Goal: Find specific page/section: Locate a particular part of the current website

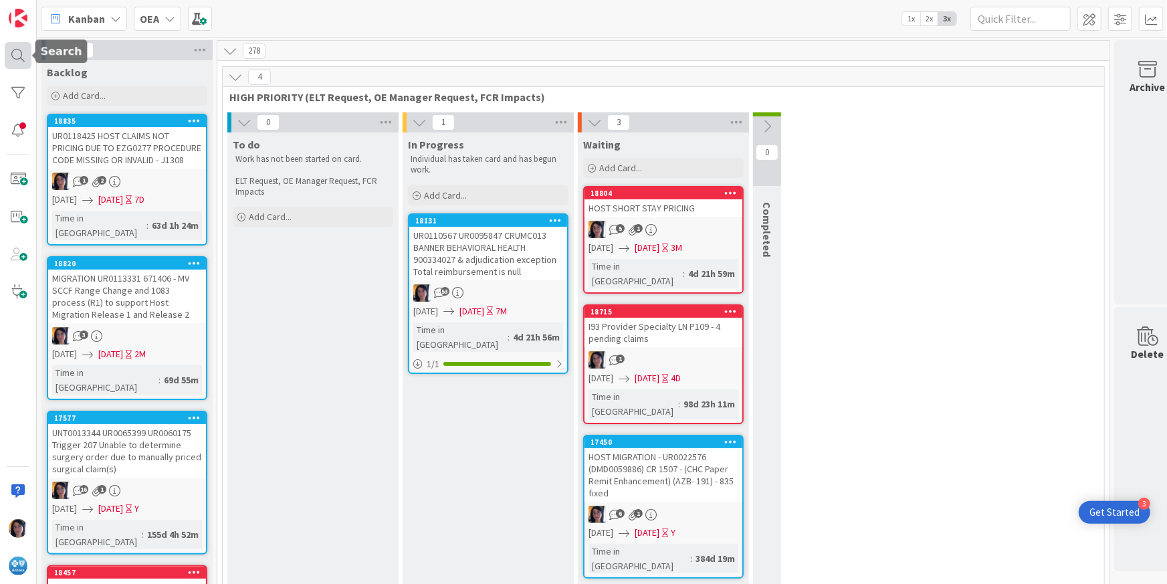
click at [15, 51] on div at bounding box center [18, 55] width 27 height 27
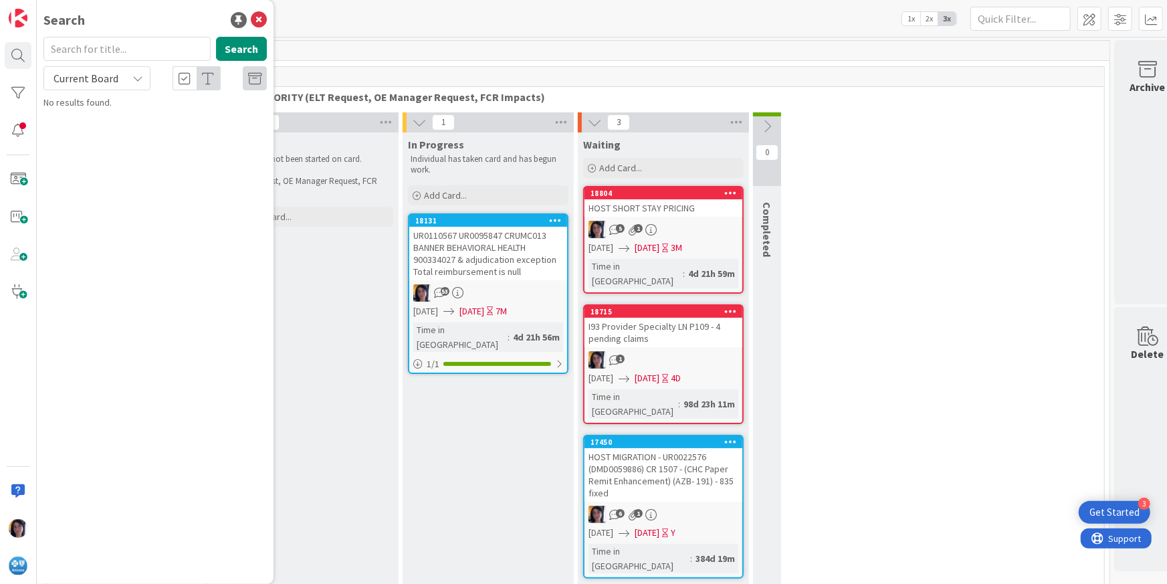
click at [94, 55] on input "text" at bounding box center [126, 49] width 167 height 24
click at [92, 49] on input "202517500132956" at bounding box center [126, 49] width 167 height 24
click at [78, 79] on span "Current Board" at bounding box center [85, 78] width 65 height 13
click at [82, 129] on span "All Boards" at bounding box center [120, 134] width 139 height 20
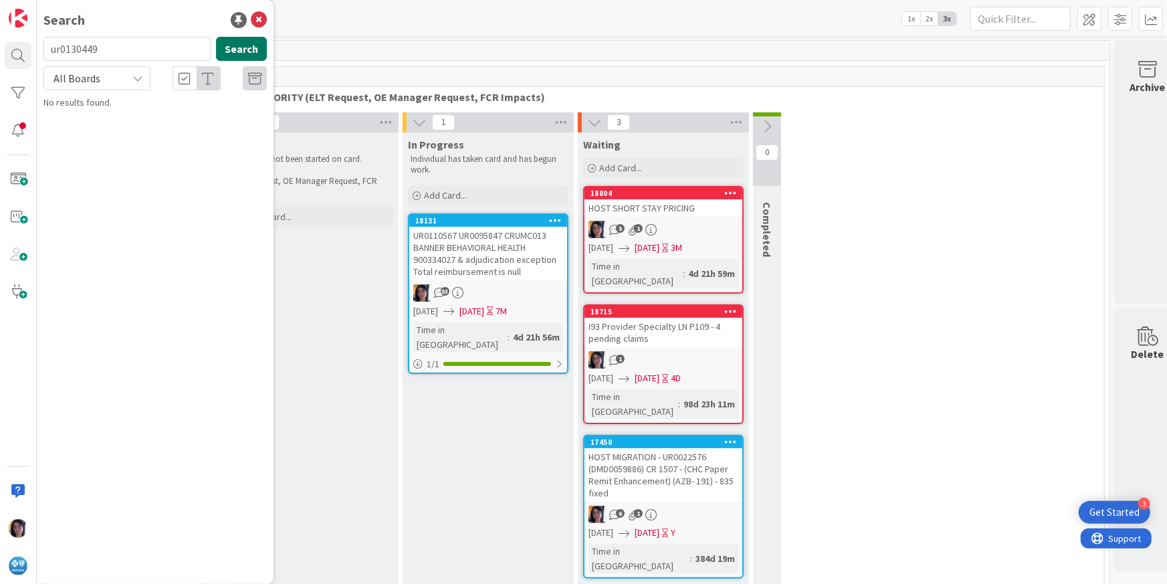
click at [238, 51] on button "Search" at bounding box center [241, 49] width 51 height 24
click at [93, 80] on span "All Boards" at bounding box center [76, 78] width 47 height 13
click at [65, 49] on input "ur0130449" at bounding box center [126, 49] width 167 height 24
paste input "UR"
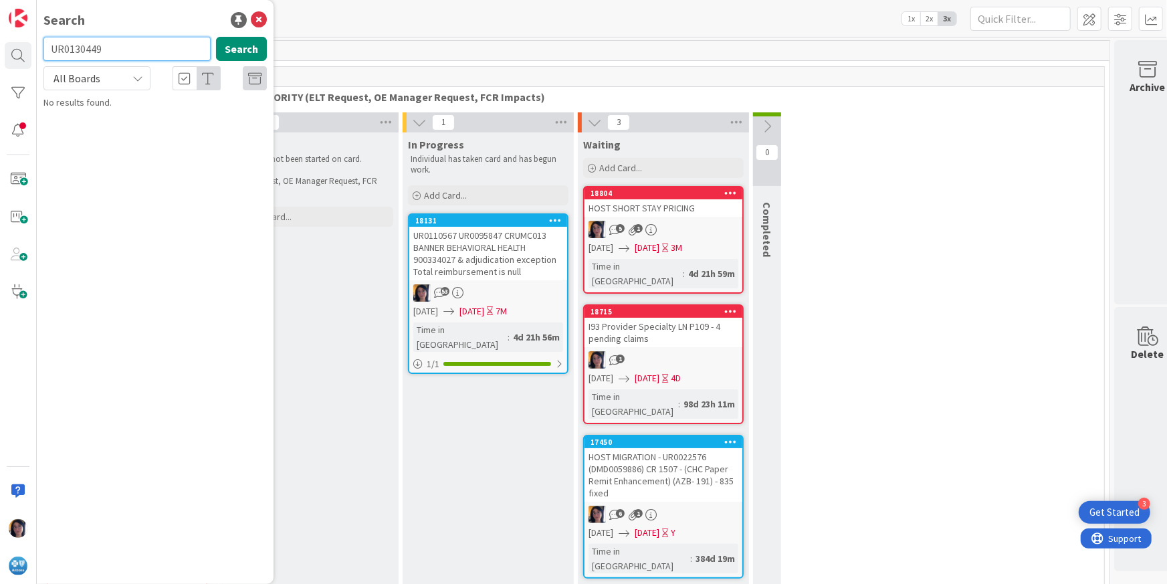
click at [79, 51] on input "UR0130449" at bounding box center [126, 49] width 167 height 24
type input "consolidate"
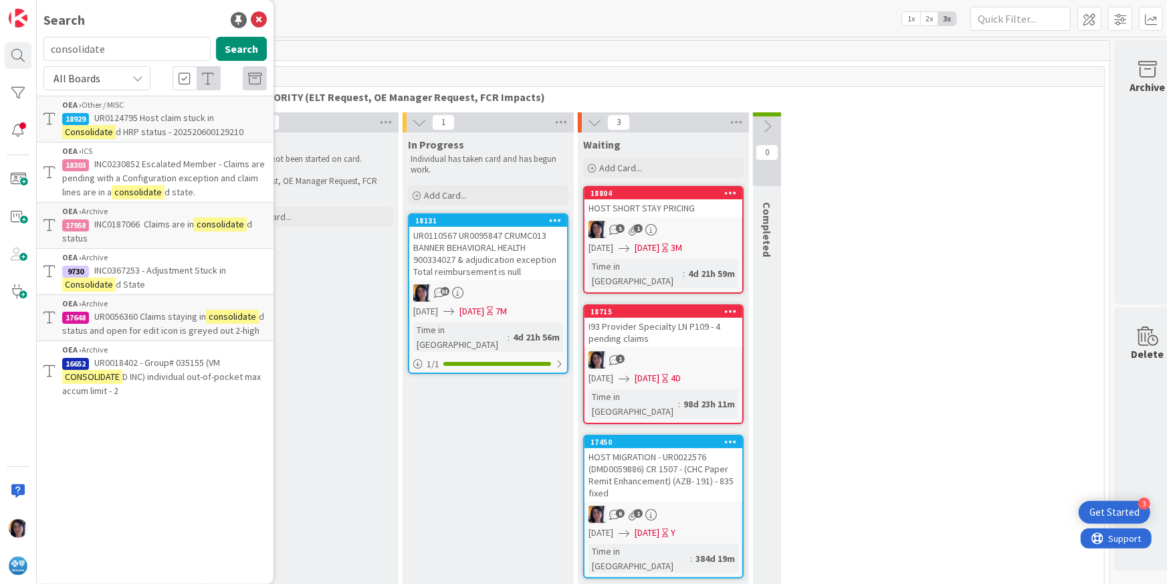
click at [166, 124] on p "UR0124795 Host claim stuck in Consolidate d HRP status - 202520600129210" at bounding box center [164, 125] width 205 height 28
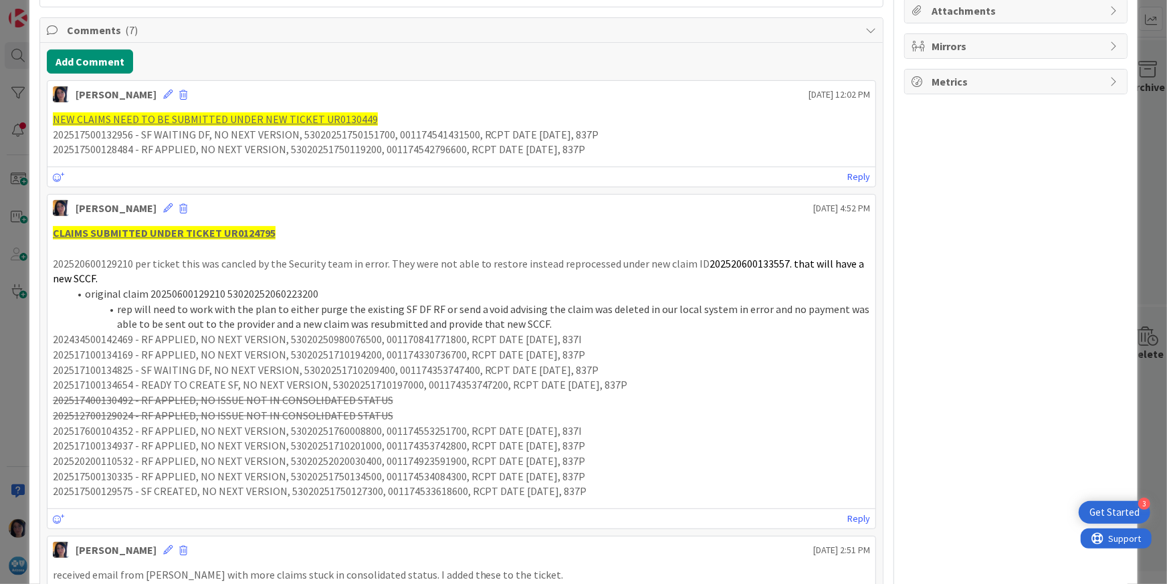
scroll to position [334, 0]
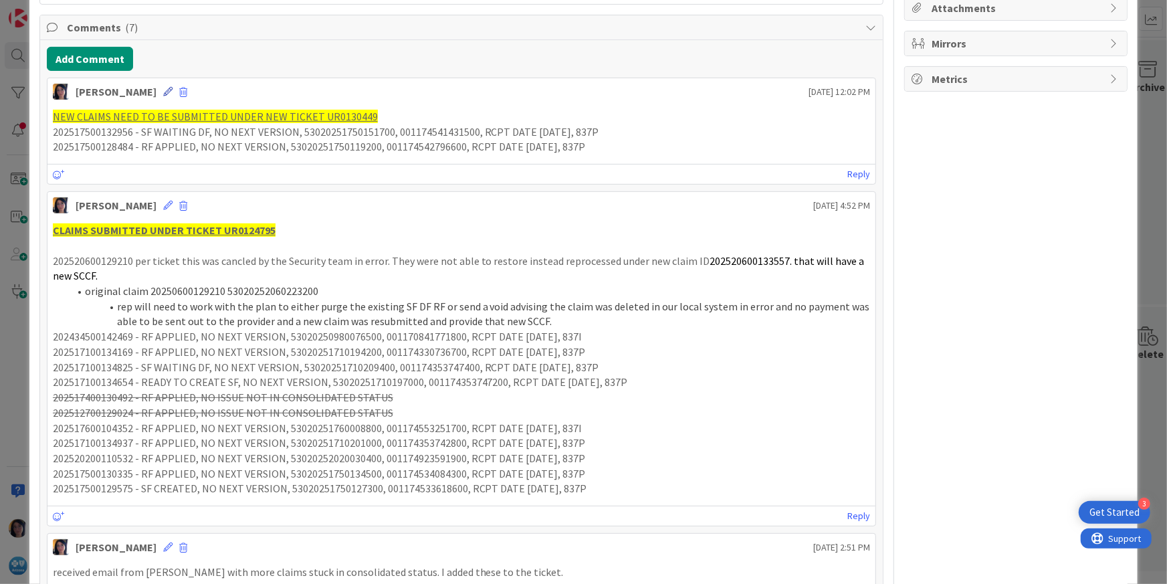
click at [163, 90] on icon at bounding box center [167, 91] width 9 height 9
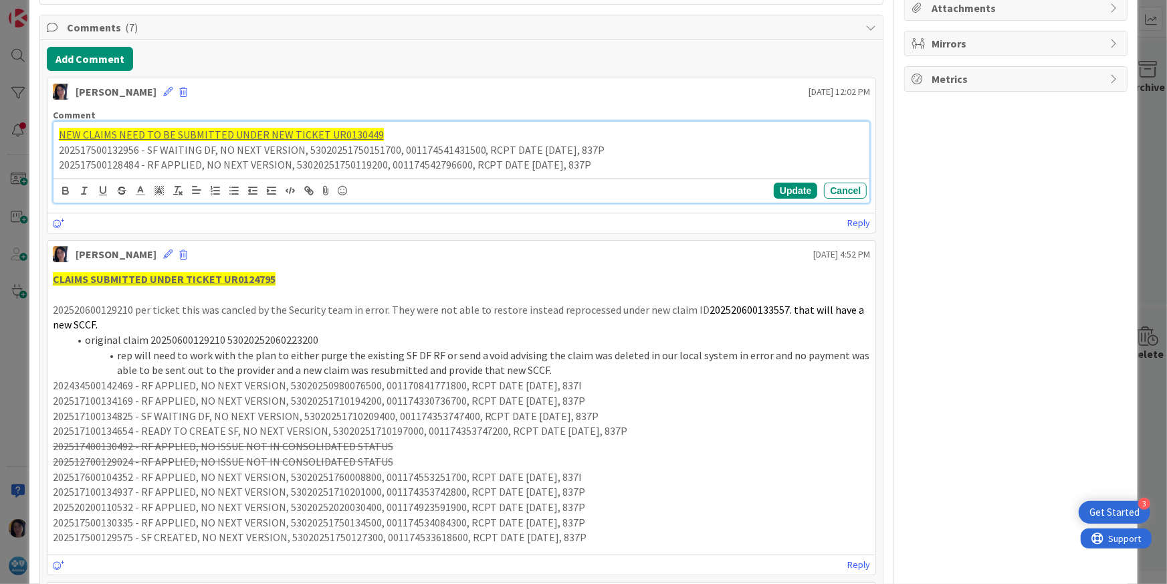
click at [587, 161] on p "202517500128484 - RF APPLIED, NO NEXT VERSION, 53020251750119200, 0011745427966…" at bounding box center [462, 164] width 806 height 15
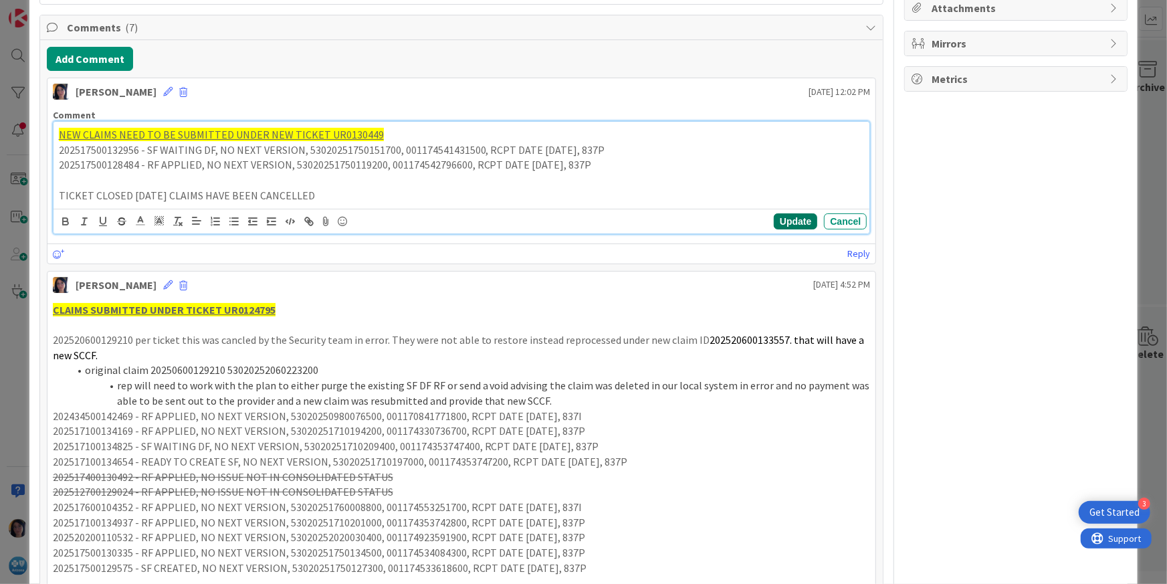
click at [777, 221] on button "Update" at bounding box center [794, 221] width 43 height 16
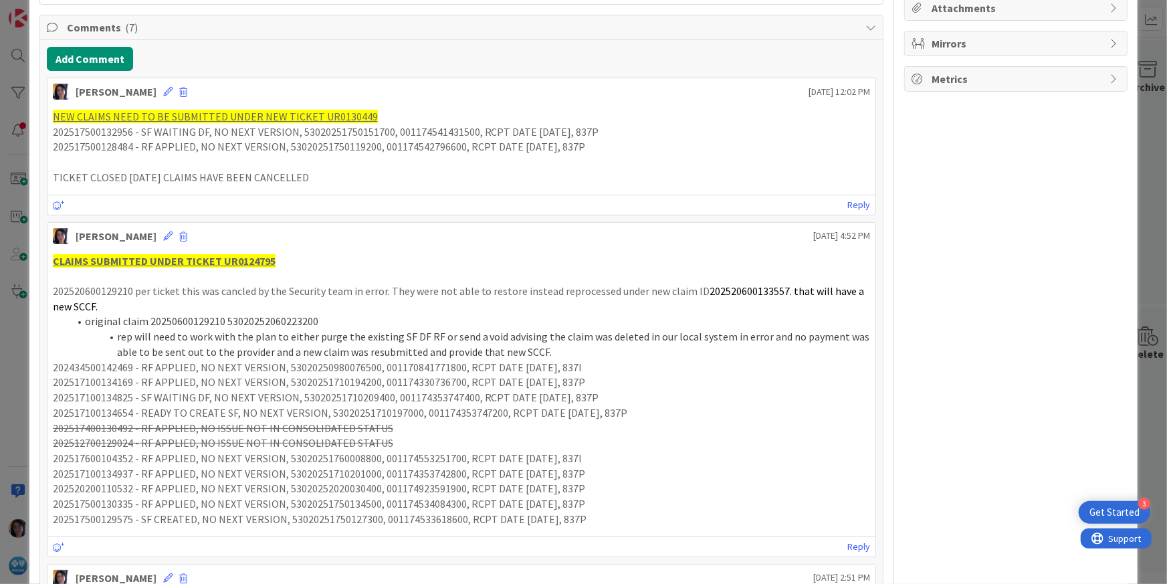
scroll to position [322, 0]
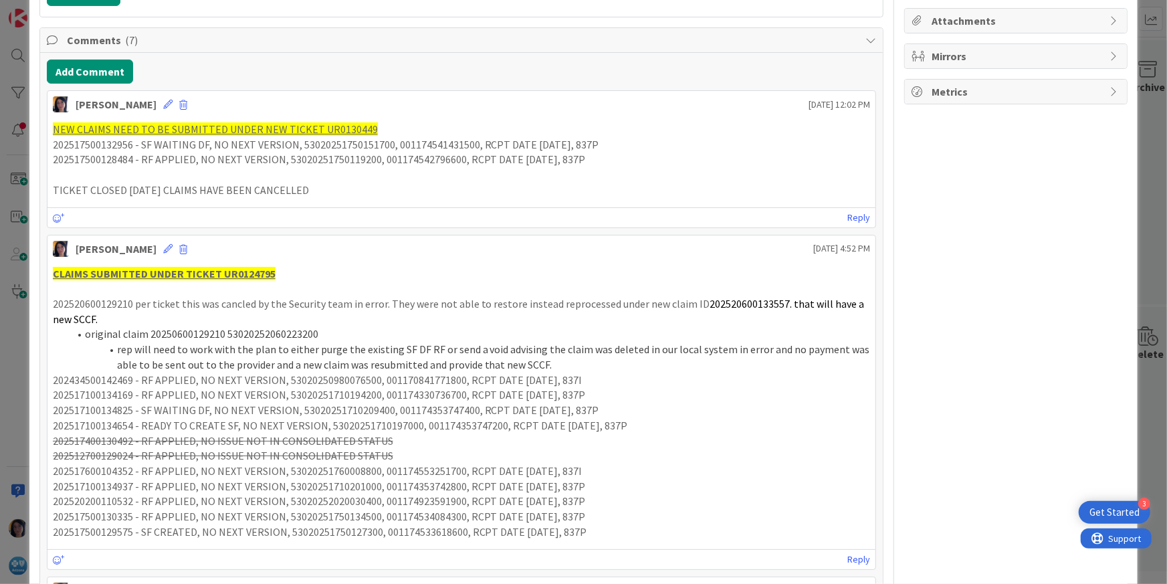
click at [348, 190] on p "TICKET CLOSED [DATE] CLAIMS HAVE BEEN CANCELLED" at bounding box center [462, 190] width 818 height 15
drag, startPoint x: 52, startPoint y: 142, endPoint x: 578, endPoint y: 162, distance: 526.5
click at [578, 162] on div "NEW CLAIMS NEED TO BE SUBMITTED UNDER NEW TICKET UR0130449 202517500132956 - SF…" at bounding box center [462, 160] width 818 height 76
copy div "202517500132956 - SF WAITING DF, NO NEXT VERSION, 53020251750151700, 0011745414…"
click at [318, 188] on p "TICKET CLOSED [DATE] CLAIMS HAVE BEEN CANCELLED" at bounding box center [462, 190] width 818 height 15
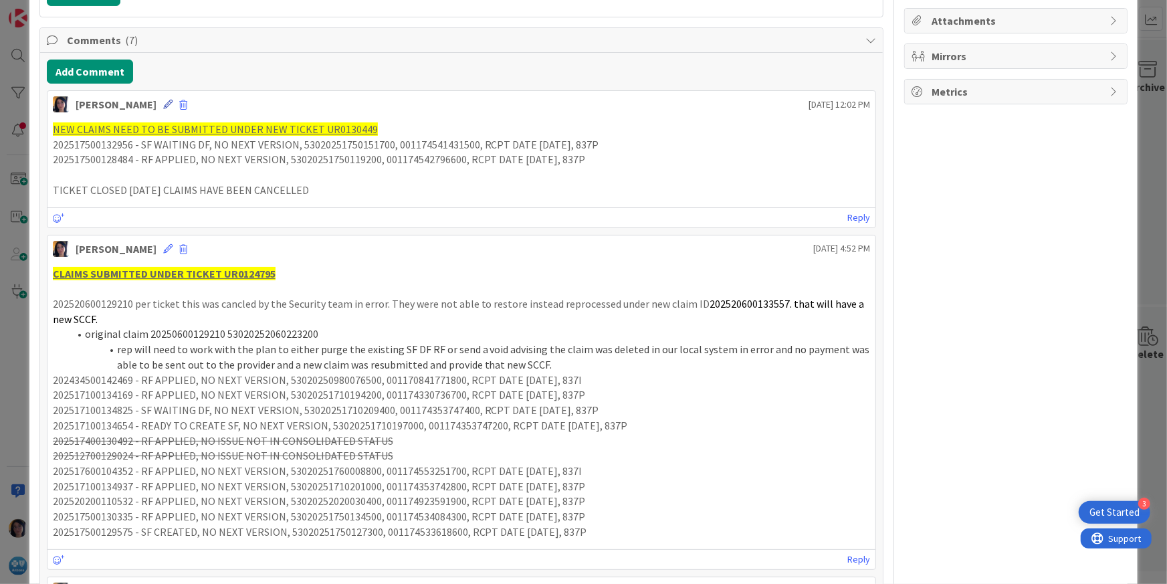
click at [163, 105] on icon at bounding box center [167, 104] width 9 height 9
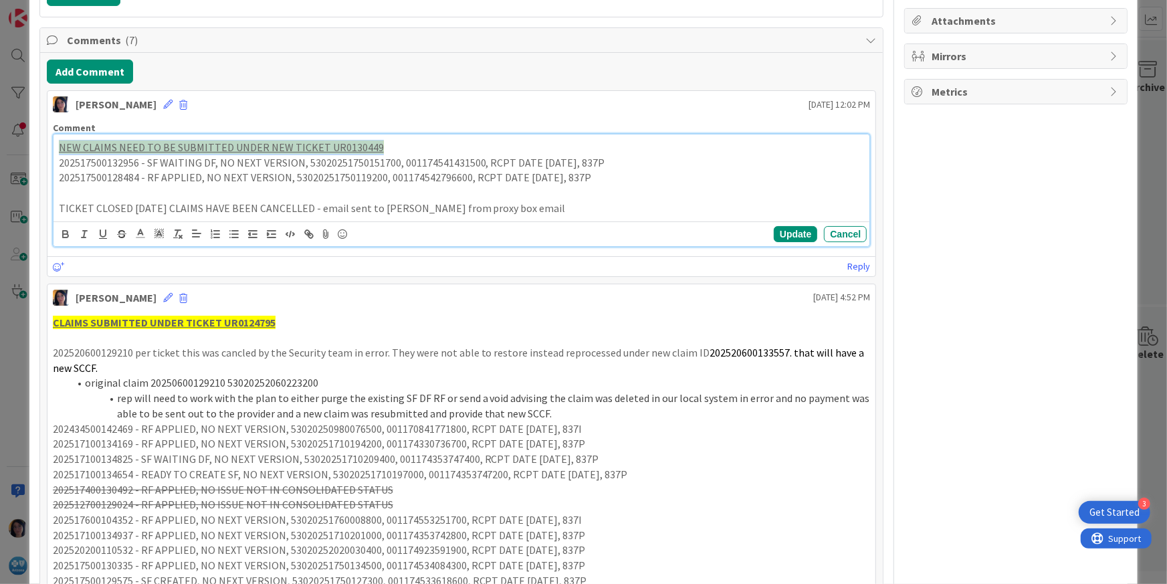
drag, startPoint x: 380, startPoint y: 144, endPoint x: 57, endPoint y: 148, distance: 322.9
click at [59, 148] on p "NEW CLAIMS NEED TO BE SUBMITTED UNDER NEW TICKET UR0130449" at bounding box center [462, 147] width 806 height 15
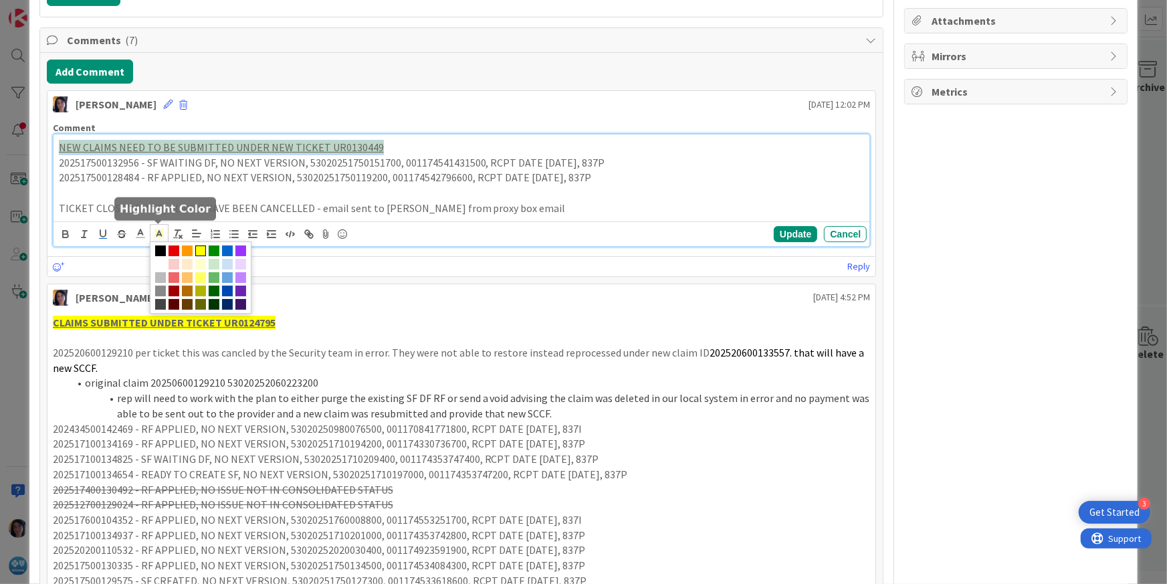
click at [157, 232] on polyline at bounding box center [158, 233] width 5 height 5
click at [215, 265] on span at bounding box center [214, 264] width 11 height 11
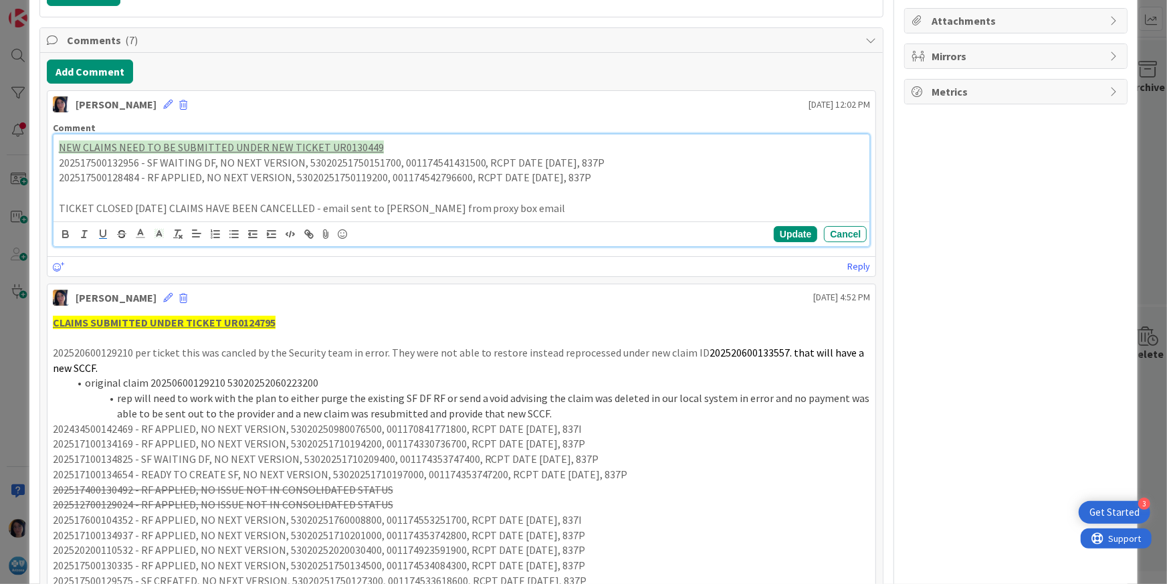
click at [562, 187] on p at bounding box center [462, 192] width 806 height 15
click at [784, 232] on button "Update" at bounding box center [794, 234] width 43 height 16
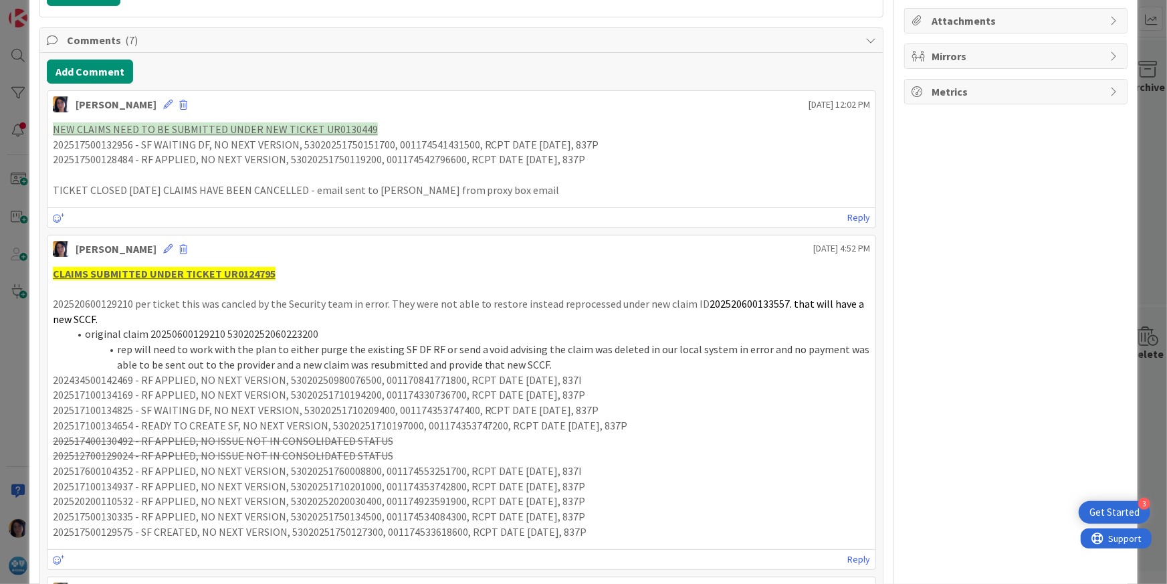
scroll to position [309, 0]
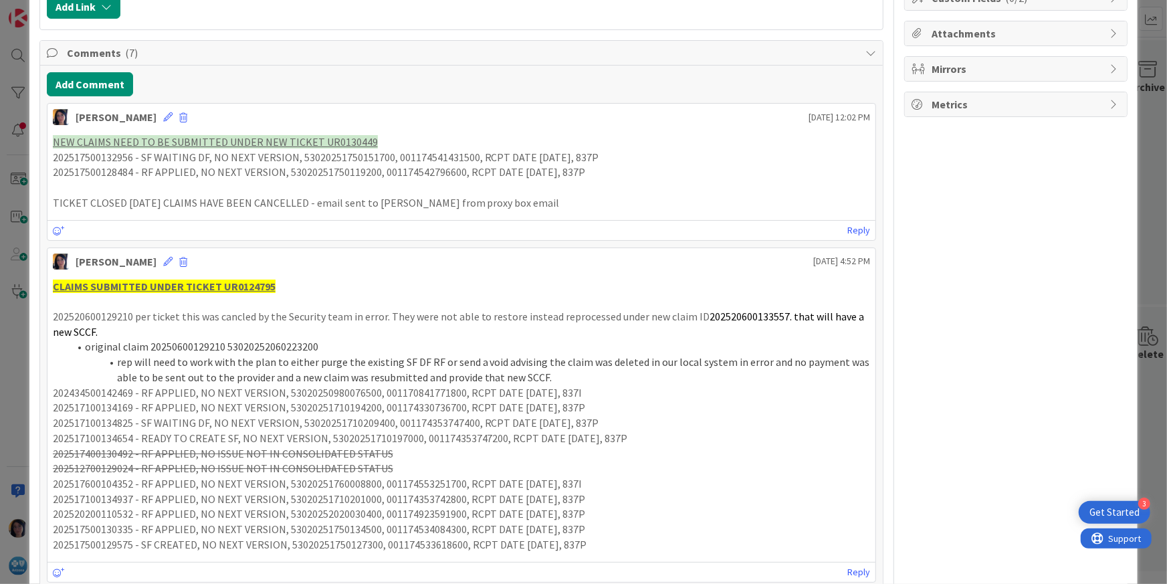
click at [420, 461] on p "202512700129024 - RF APPLIED, NO ISSUE NOT IN CONSOLIDATED STATUS" at bounding box center [462, 468] width 818 height 15
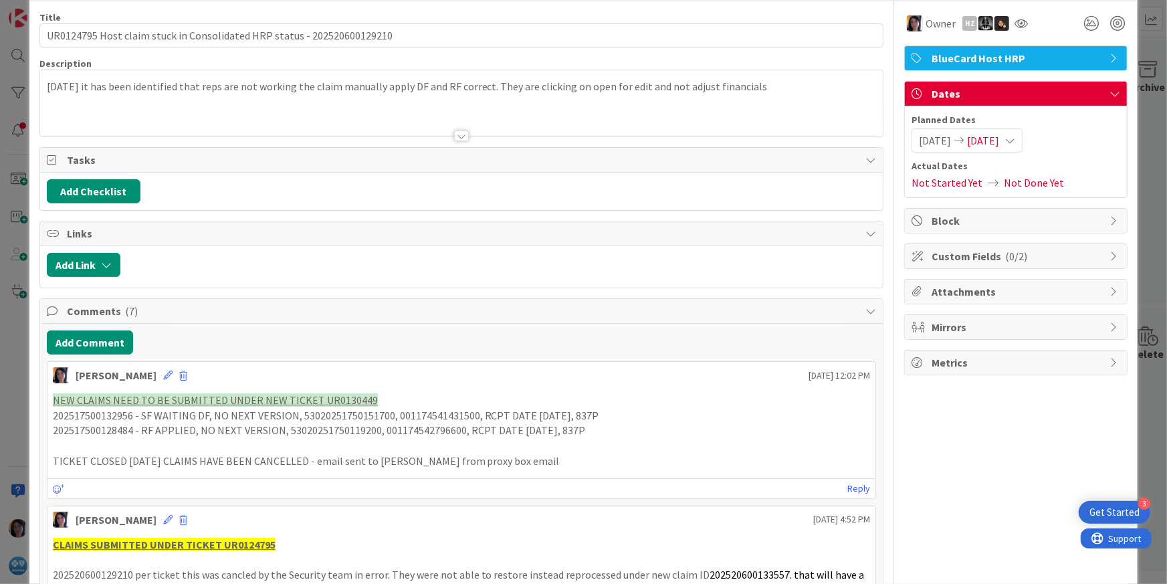
scroll to position [0, 0]
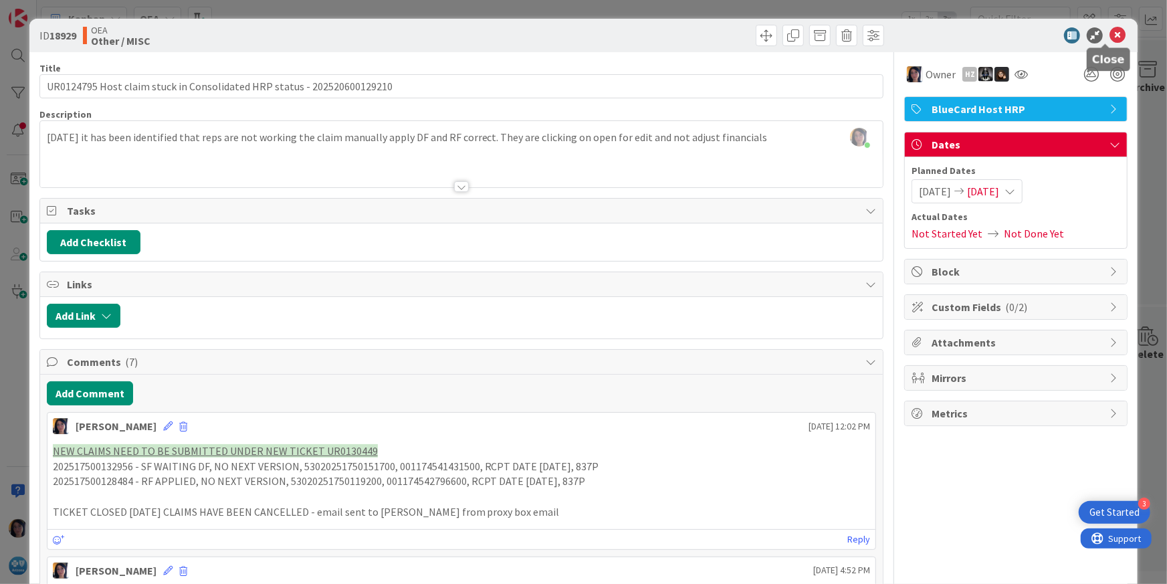
click at [1109, 33] on icon at bounding box center [1117, 35] width 16 height 16
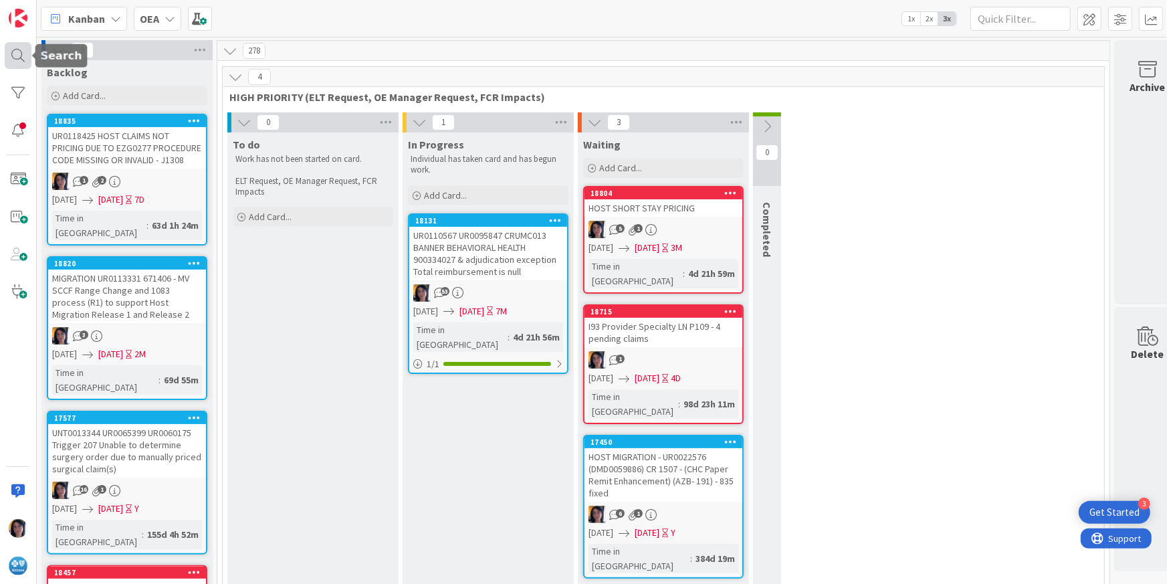
click at [19, 52] on div at bounding box center [18, 55] width 27 height 27
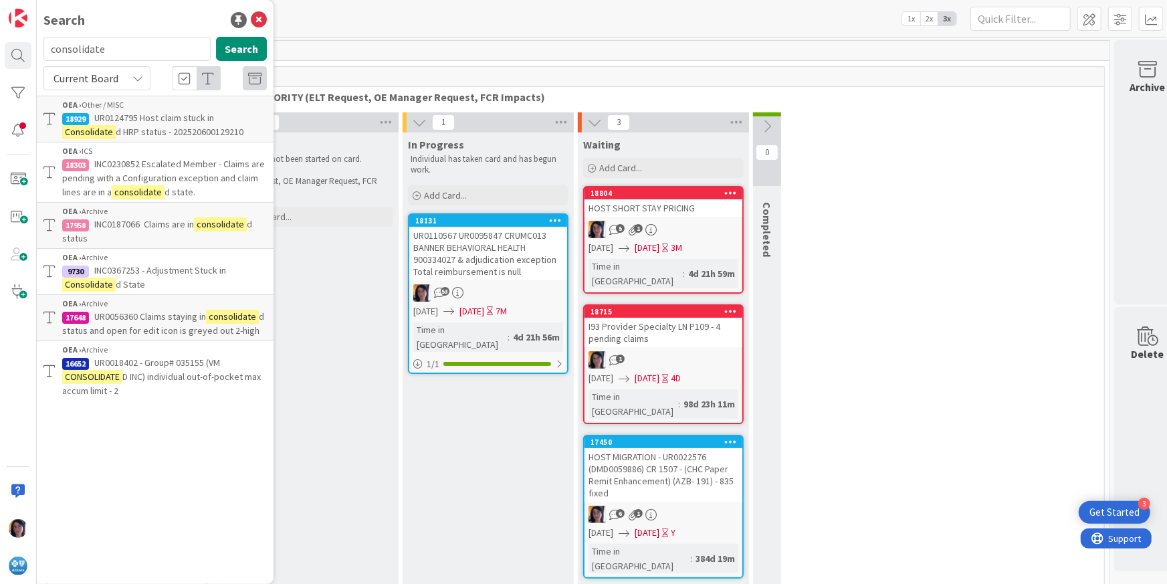
click at [81, 52] on input "consolidate" at bounding box center [126, 49] width 167 height 24
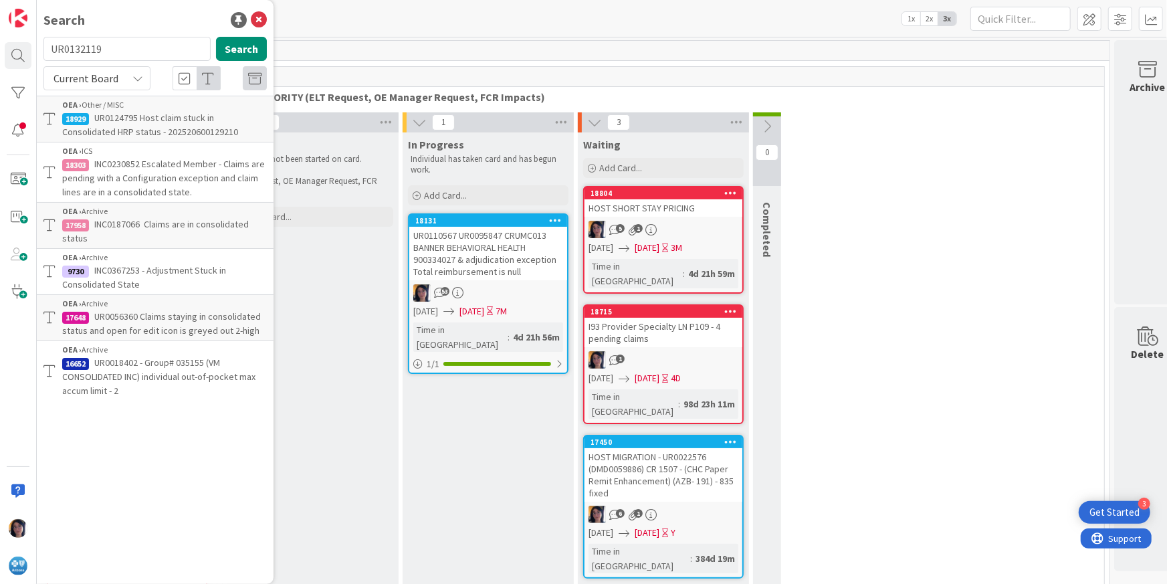
type input "UR0132119"
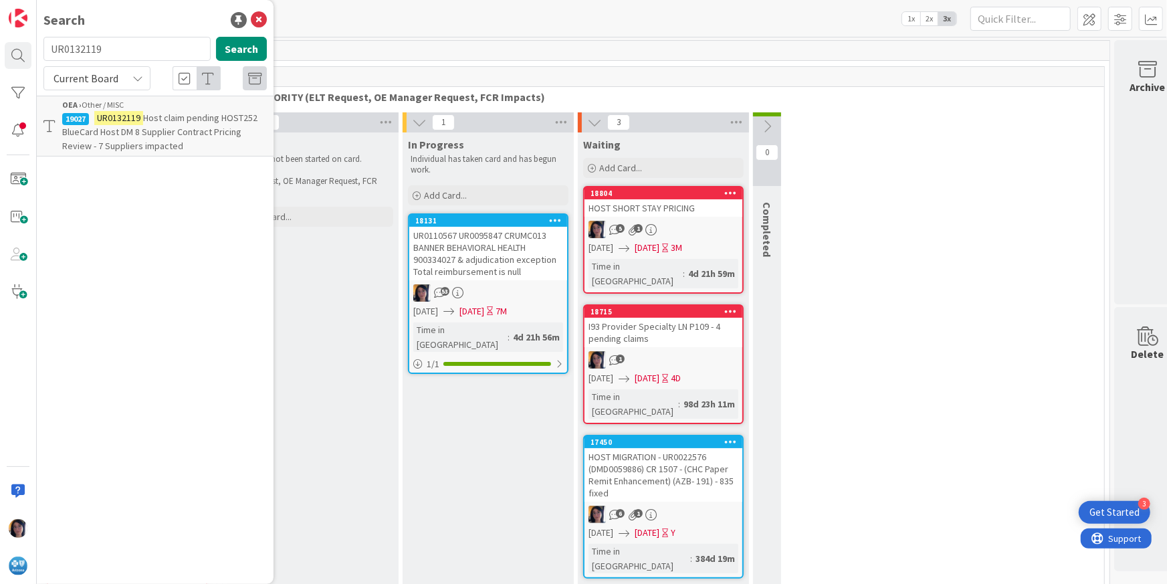
click at [157, 122] on span "Host claim pending HOST252 BlueCard Host DM 8 Supplier Contract Pricing Review …" at bounding box center [159, 132] width 195 height 40
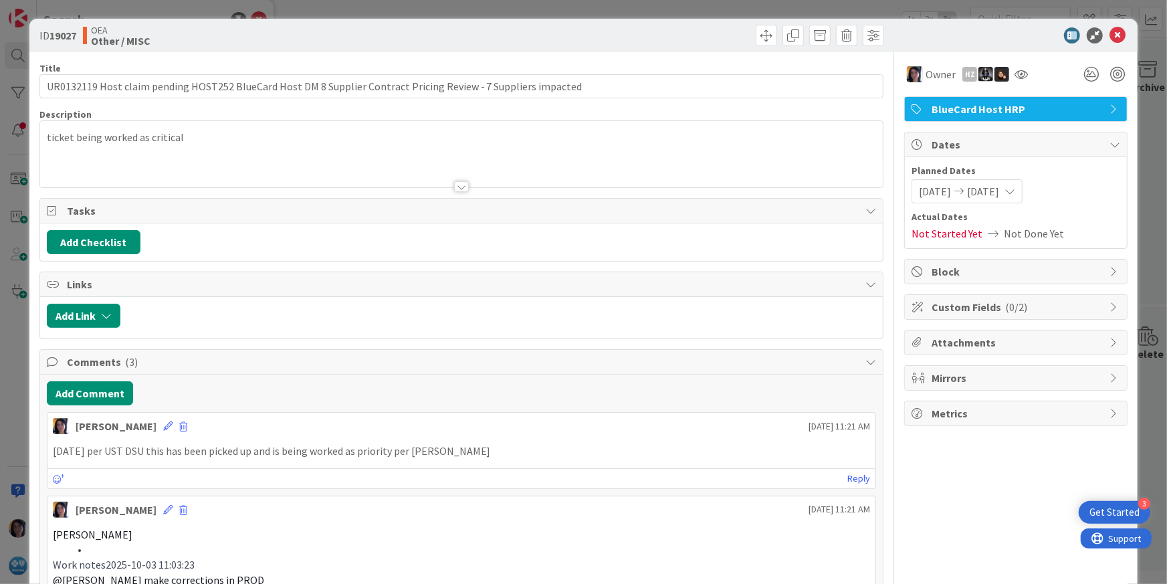
drag, startPoint x: 150, startPoint y: 463, endPoint x: 142, endPoint y: 459, distance: 8.1
click at [148, 461] on div "[PERSON_NAME] [DATE] 11:21 AM [DATE] per UST DSU this has been picked up and is…" at bounding box center [462, 450] width 830 height 77
drag, startPoint x: 142, startPoint y: 459, endPoint x: 488, endPoint y: 449, distance: 345.8
click at [488, 449] on div "[DATE] per UST DSU this has been picked up and is being worked as priority per …" at bounding box center [461, 451] width 828 height 26
copy p "[DATE] per UST DSU this has been picked up and is being worked as priority per …"
